Goal: Find specific page/section: Find specific page/section

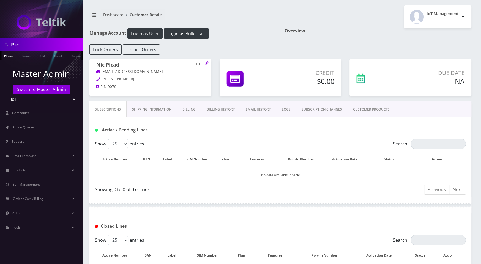
click at [22, 44] on input "Pic" at bounding box center [46, 44] width 70 height 10
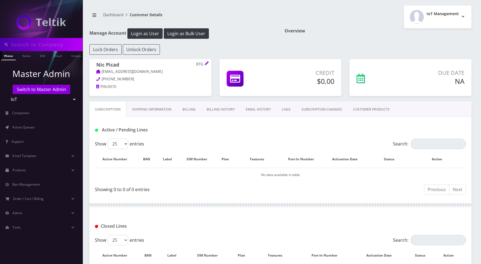
click at [61, 100] on select "Teltik Production My Link Mobile VennMobile Unlimited Advanced LTE Rexing Inc D…" at bounding box center [41, 99] width 70 height 10
select select "23"
click at [6, 94] on select "Teltik Production My Link Mobile VennMobile Unlimited Advanced LTE Rexing Inc D…" at bounding box center [41, 99] width 70 height 10
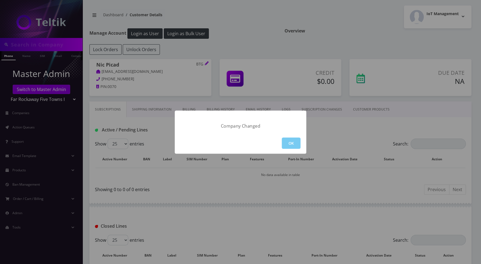
click at [291, 143] on button "OK" at bounding box center [291, 142] width 19 height 11
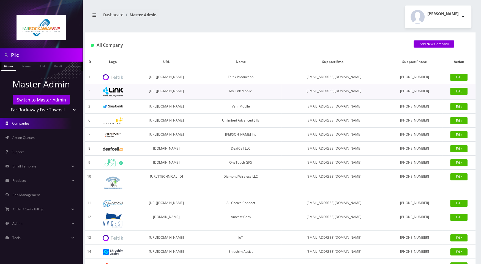
scroll to position [8, 0]
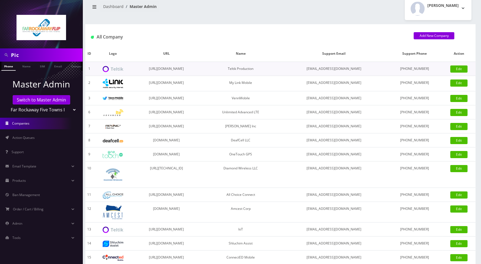
click at [158, 71] on td "[URL][DOMAIN_NAME]" at bounding box center [166, 69] width 67 height 14
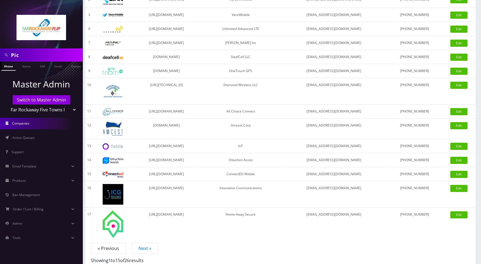
scroll to position [111, 0]
